Goal: Navigation & Orientation: Understand site structure

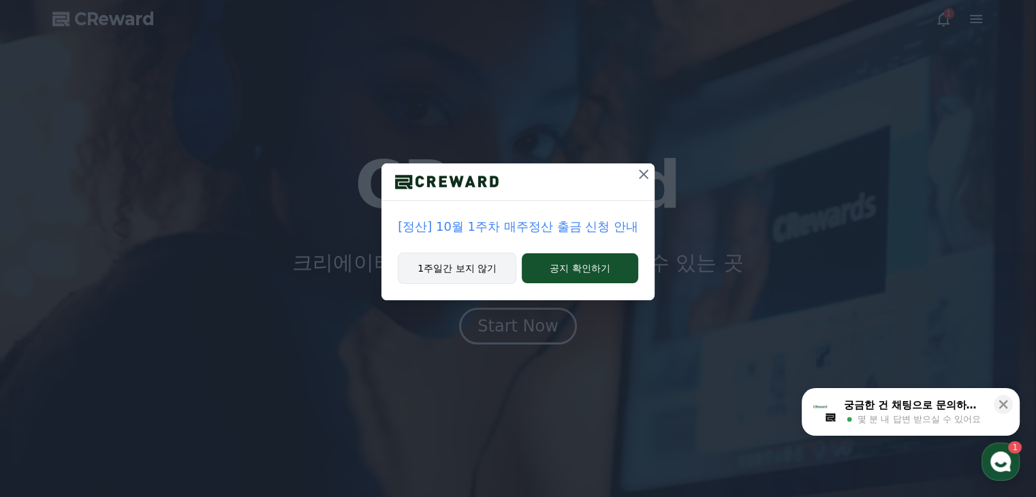
click at [481, 273] on button "1주일간 보지 않기" at bounding box center [457, 268] width 118 height 31
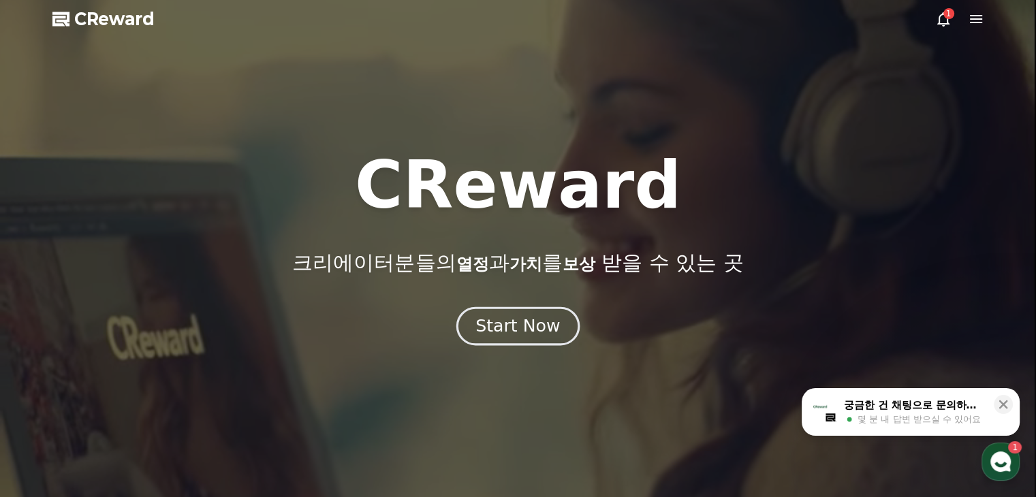
click at [512, 336] on div "Start Now" at bounding box center [517, 326] width 84 height 23
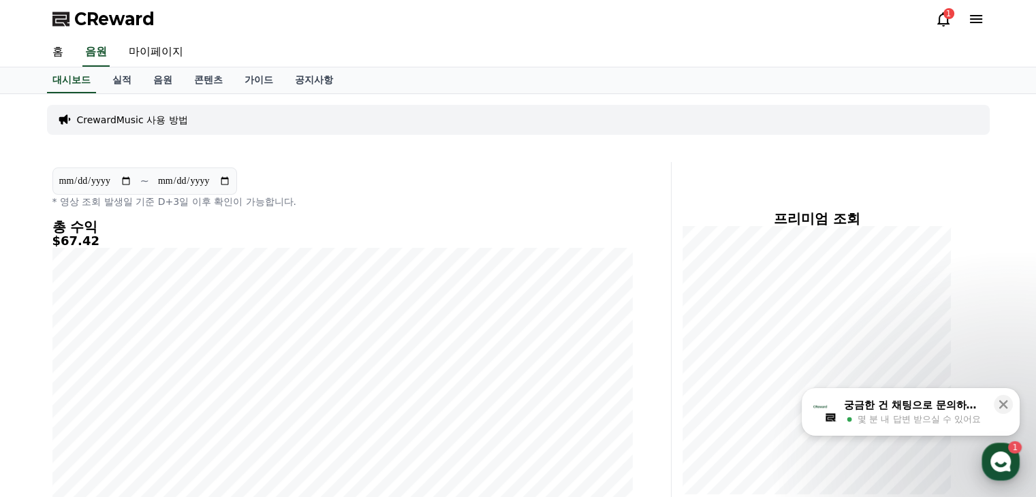
click at [990, 452] on icon "button" at bounding box center [1000, 461] width 25 height 25
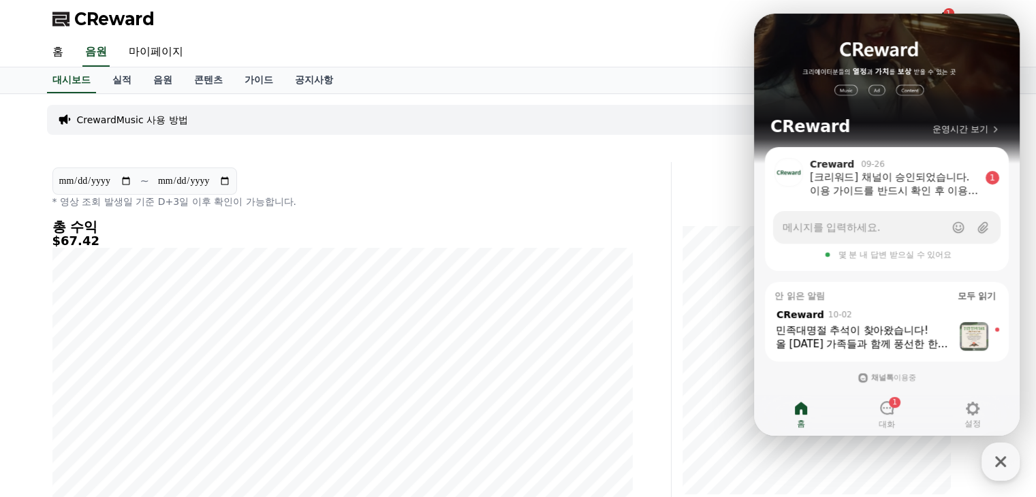
click at [628, 118] on div "CrewardMusic 사용 방법" at bounding box center [518, 120] width 942 height 30
click at [191, 76] on link "콘텐츠" at bounding box center [208, 80] width 50 height 26
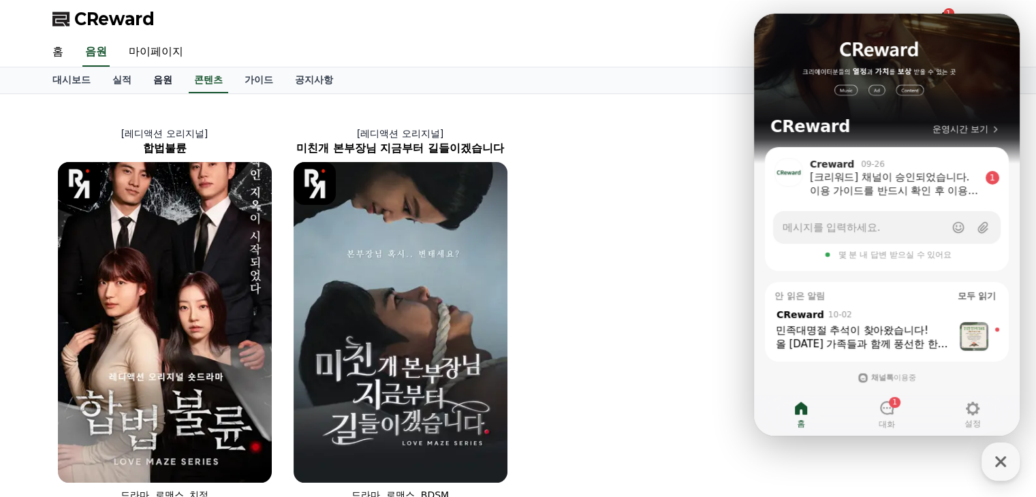
click at [147, 78] on link "음원" at bounding box center [162, 80] width 41 height 26
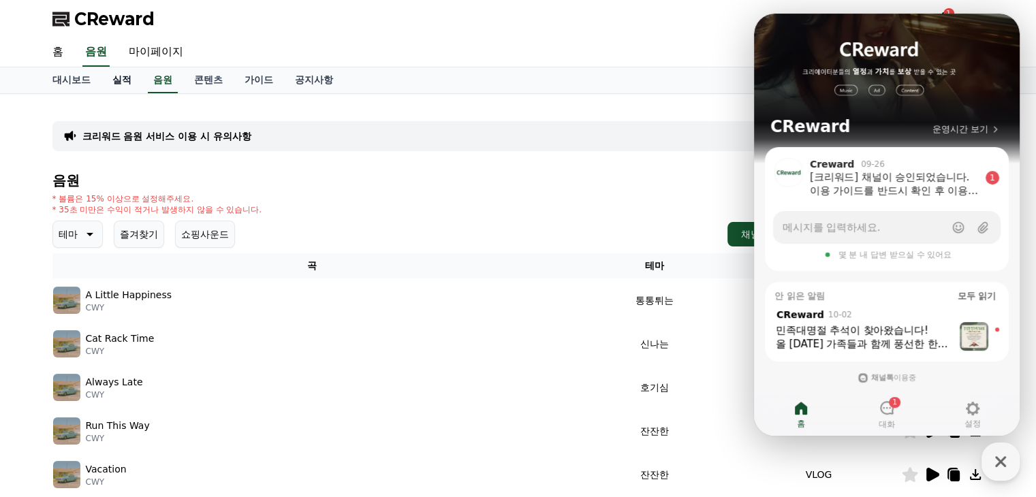
click at [117, 79] on link "실적" at bounding box center [121, 80] width 41 height 26
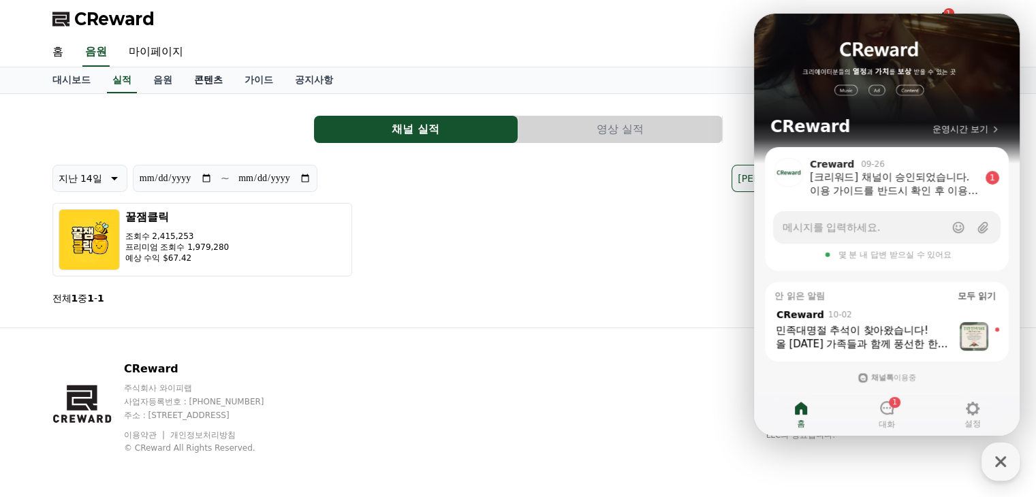
click at [202, 78] on link "콘텐츠" at bounding box center [208, 80] width 50 height 26
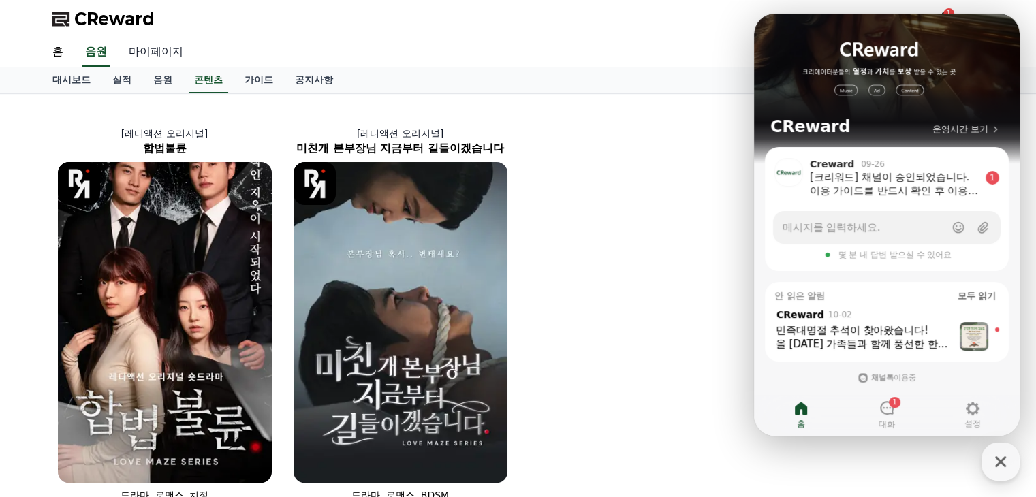
click at [177, 52] on link "마이페이지" at bounding box center [156, 52] width 76 height 29
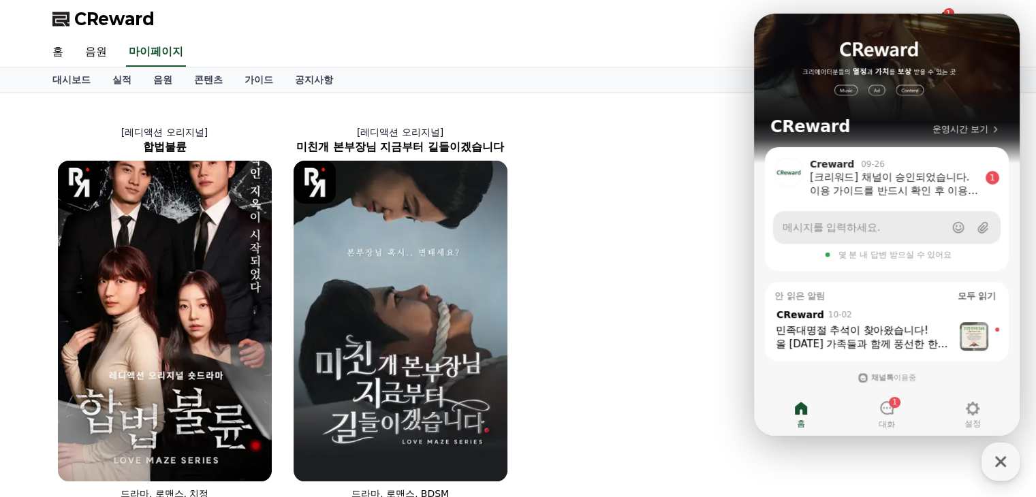
select select "**********"
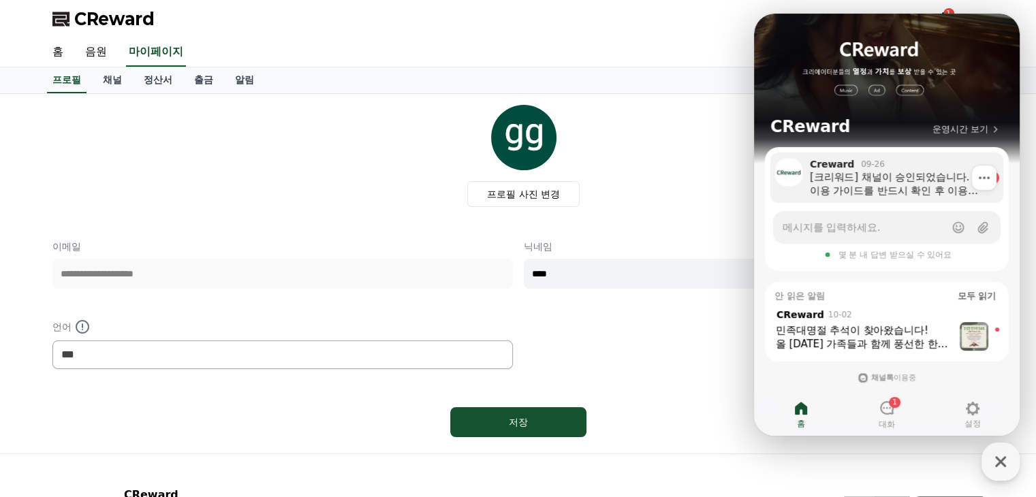
click at [889, 187] on div "[크리워드] 채널이 승인되었습니다. 이용 가이드를 반드시 확인 후 이용 부탁드립니다 :) 크리워드 이용 가이드 [URL][DOMAIN_NAME…" at bounding box center [895, 183] width 170 height 27
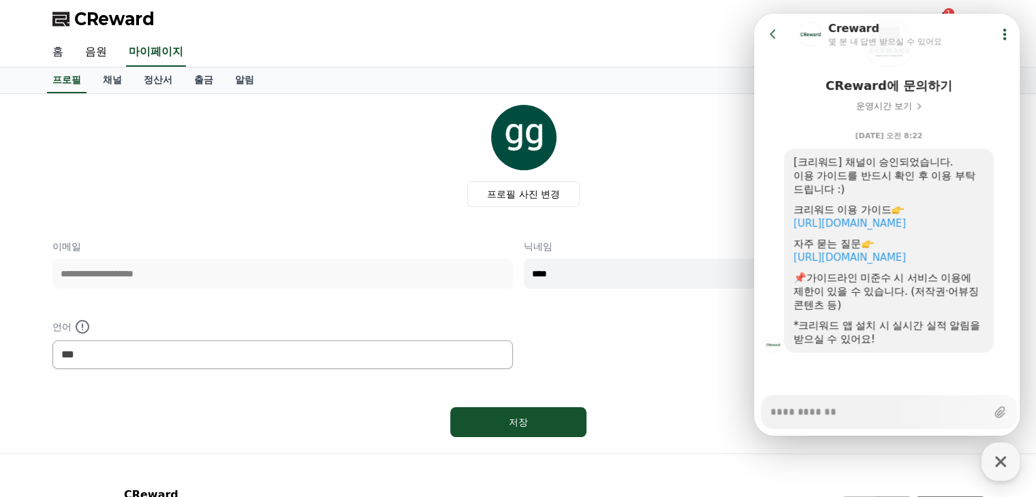
type textarea "*"
click at [66, 46] on link "홈" at bounding box center [58, 52] width 33 height 29
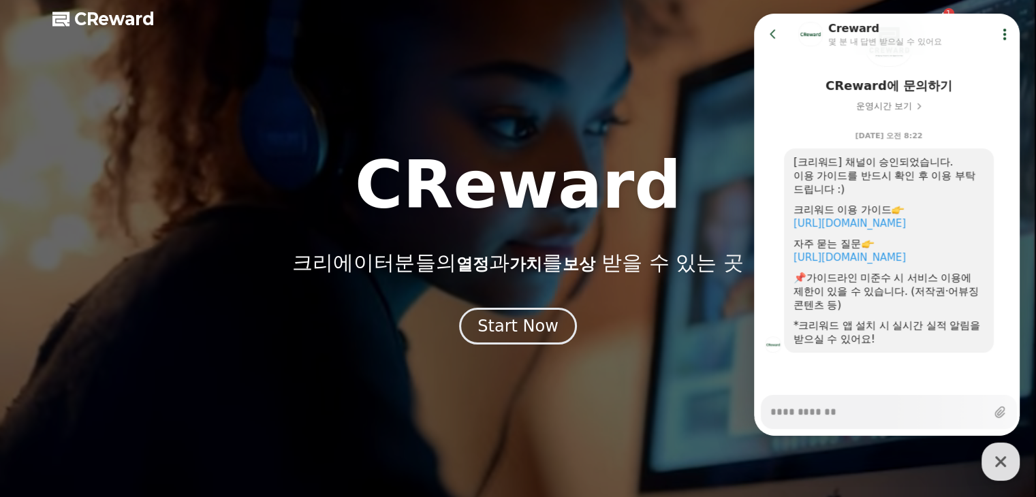
click at [108, 24] on span "CReward" at bounding box center [114, 19] width 80 height 22
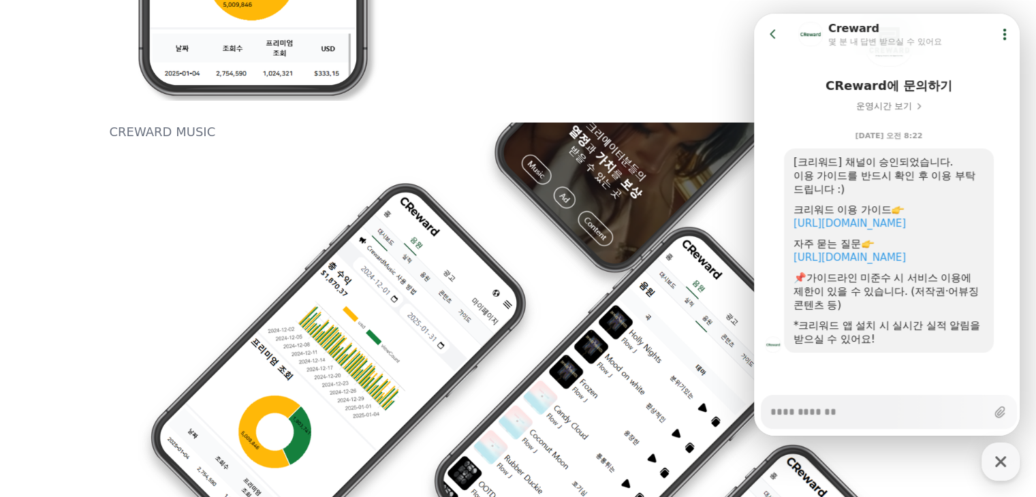
scroll to position [474, 0]
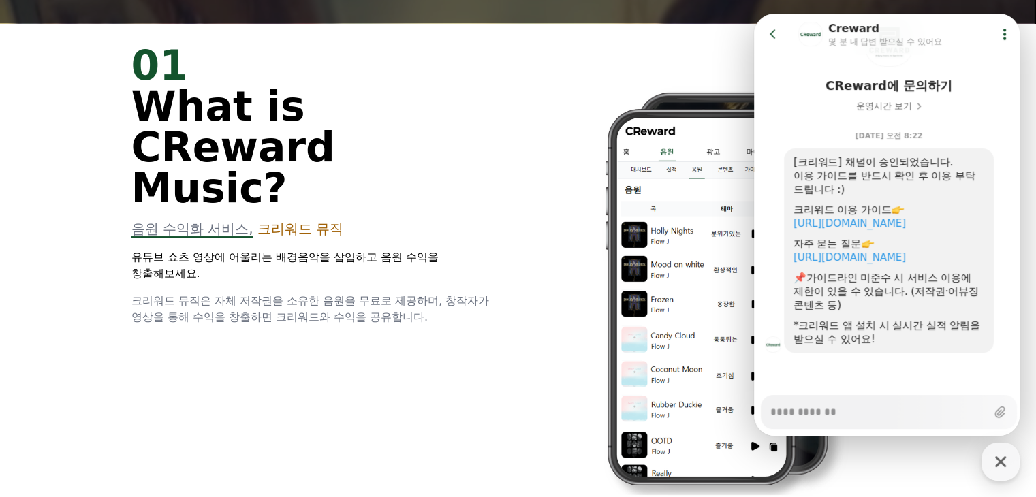
drag, startPoint x: 567, startPoint y: 321, endPoint x: 569, endPoint y: 18, distance: 302.3
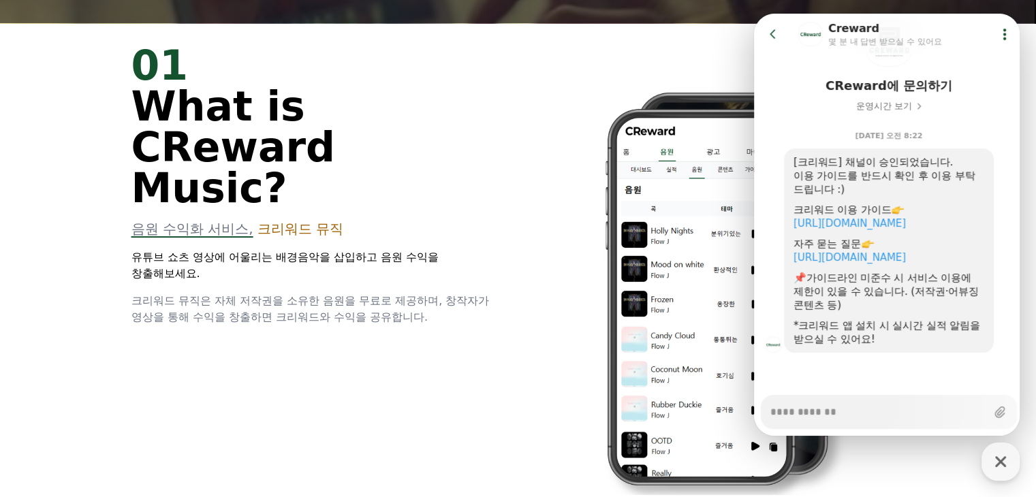
scroll to position [0, 0]
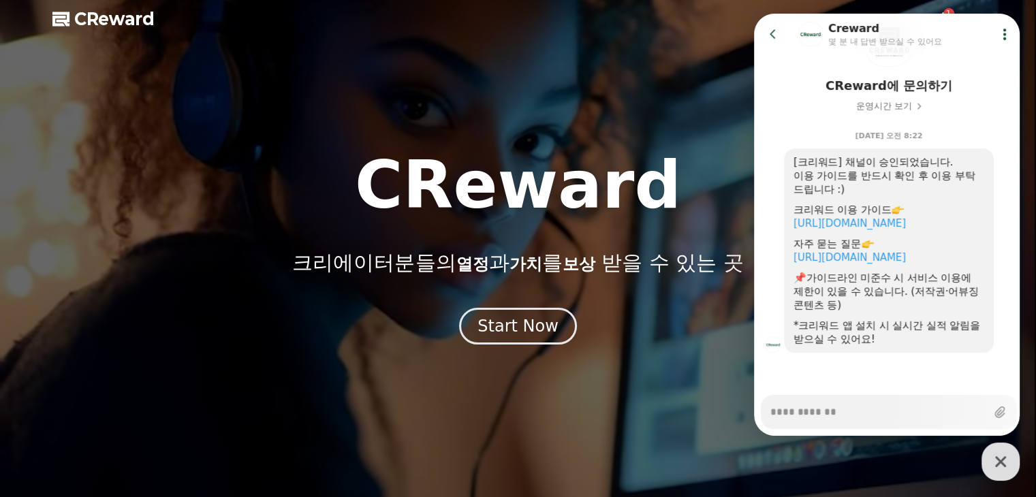
click at [776, 32] on icon at bounding box center [773, 34] width 14 height 14
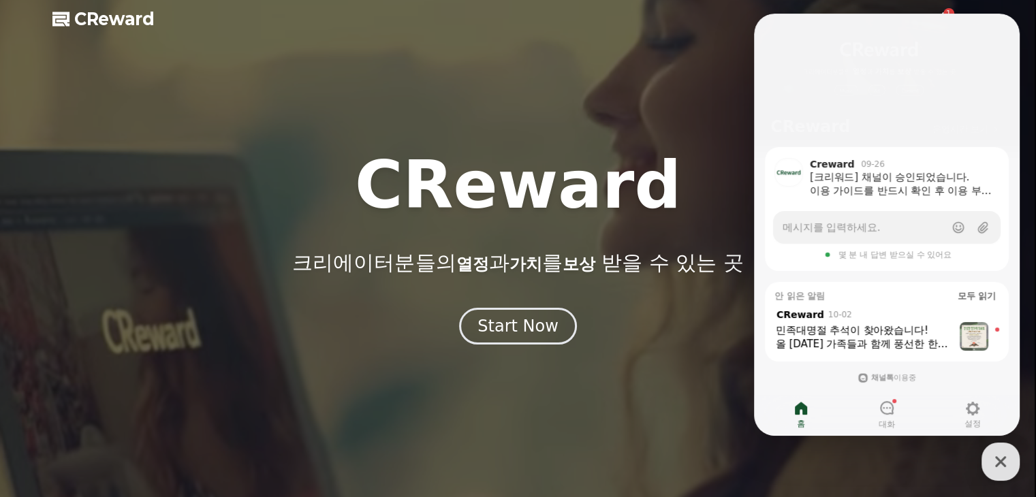
click at [1025, 42] on div at bounding box center [518, 248] width 1036 height 497
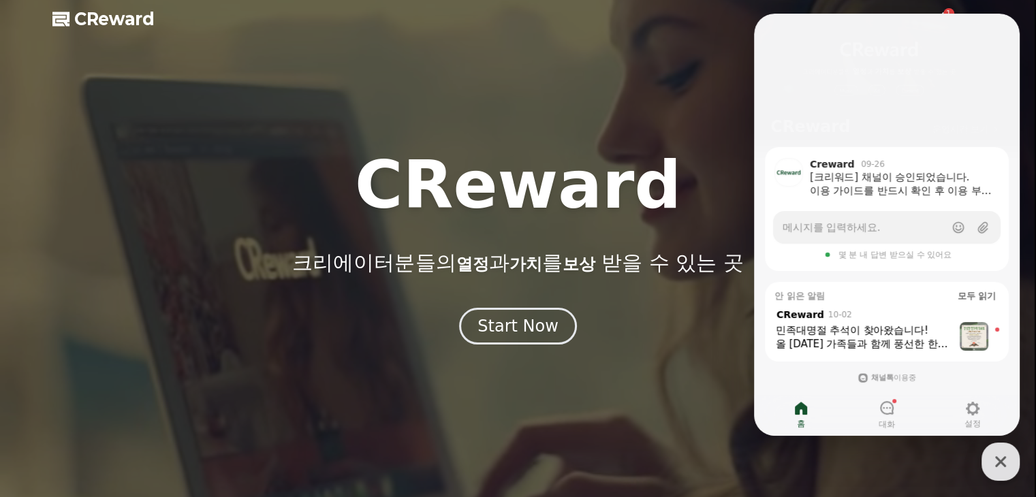
click at [106, 14] on span "CReward" at bounding box center [114, 19] width 80 height 22
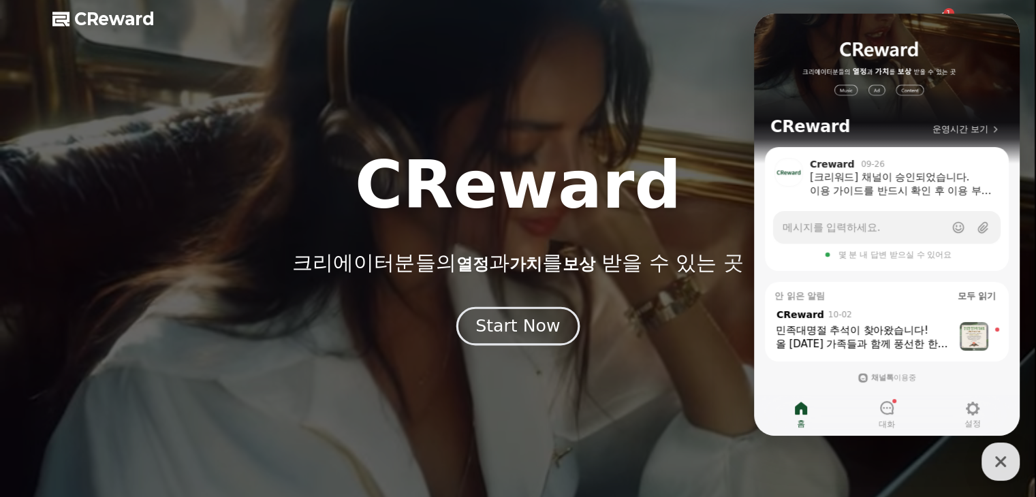
click at [549, 325] on div "Start Now" at bounding box center [517, 326] width 84 height 23
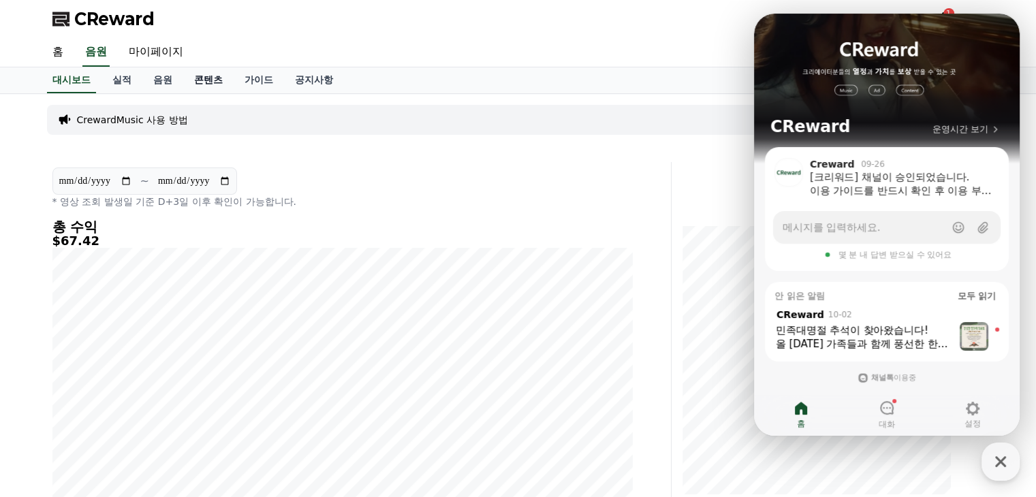
click at [207, 87] on link "콘텐츠" at bounding box center [208, 80] width 50 height 26
click at [164, 80] on link "음원" at bounding box center [162, 80] width 41 height 26
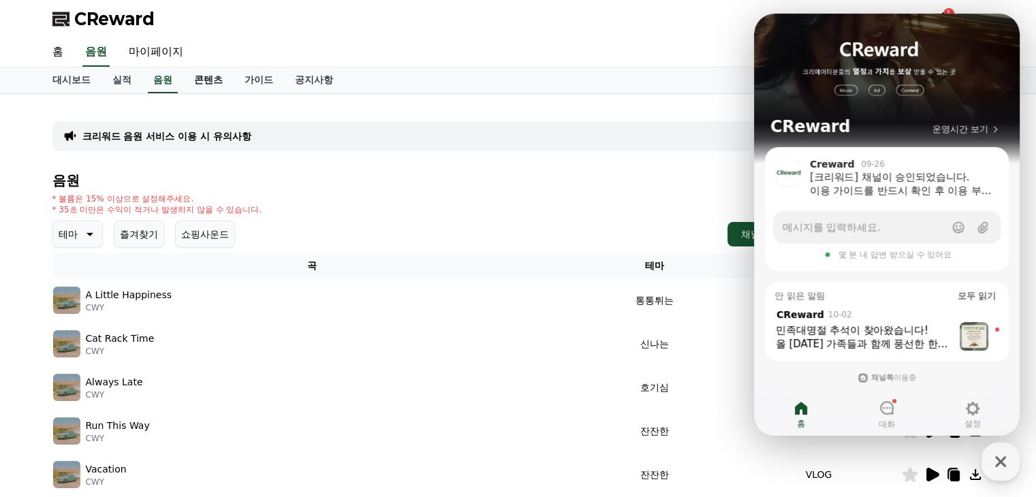
click at [204, 81] on link "콘텐츠" at bounding box center [208, 80] width 50 height 26
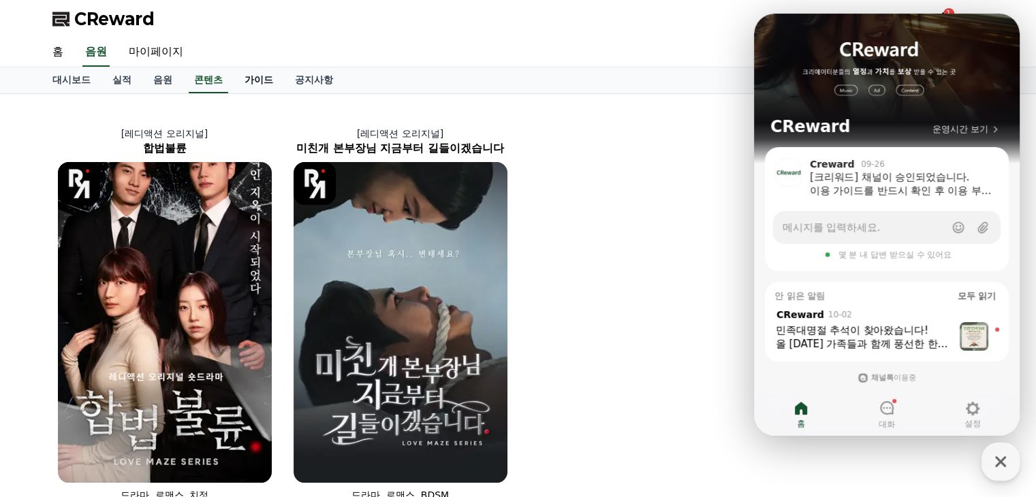
click at [260, 77] on link "가이드" at bounding box center [259, 80] width 50 height 26
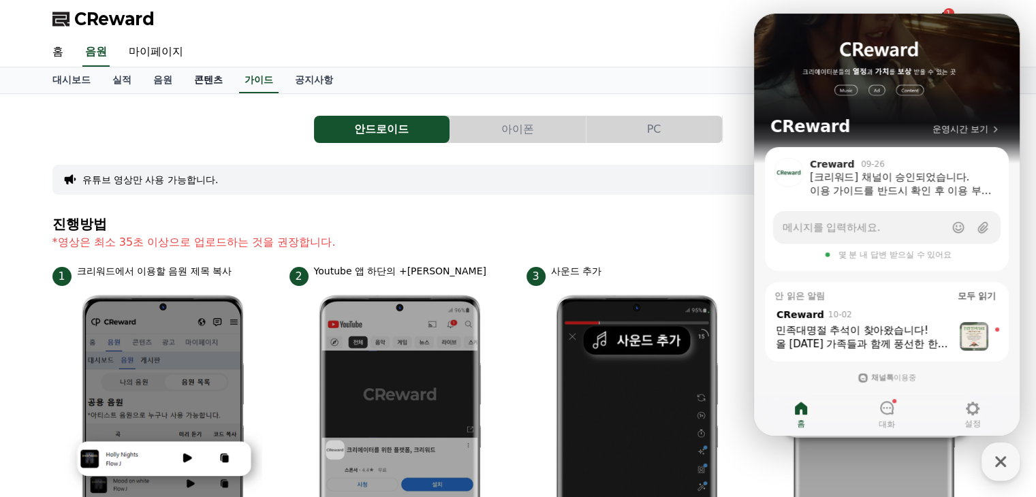
click at [221, 78] on link "콘텐츠" at bounding box center [208, 80] width 50 height 26
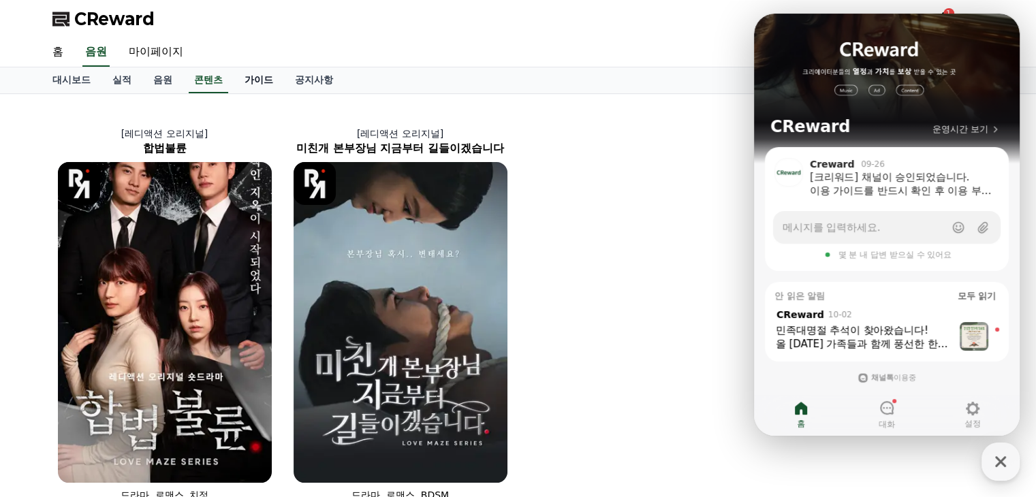
click at [279, 79] on link "가이드" at bounding box center [259, 80] width 50 height 26
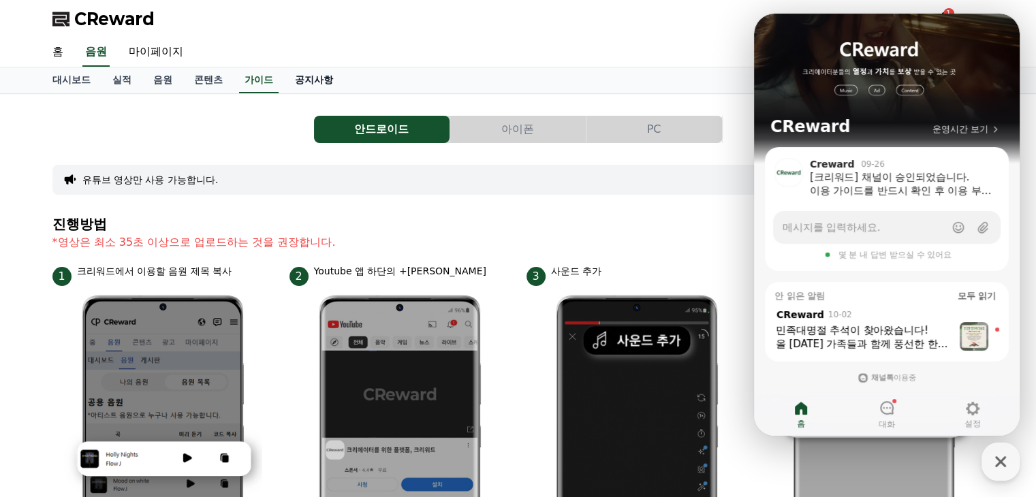
click at [313, 78] on link "공지사항" at bounding box center [314, 80] width 60 height 26
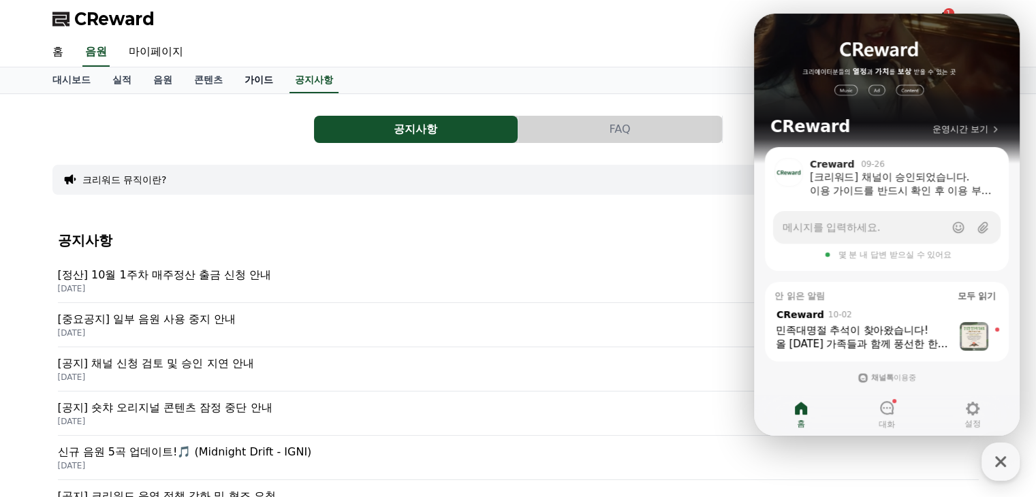
click at [264, 82] on link "가이드" at bounding box center [259, 80] width 50 height 26
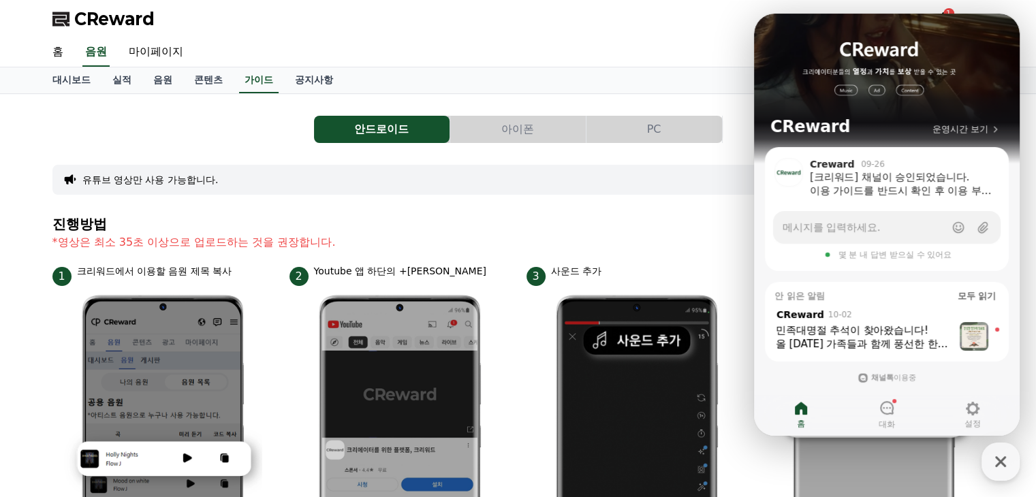
click at [640, 41] on div "홈 음원 마이페이지" at bounding box center [518, 52] width 953 height 29
